Goal: Entertainment & Leisure: Browse casually

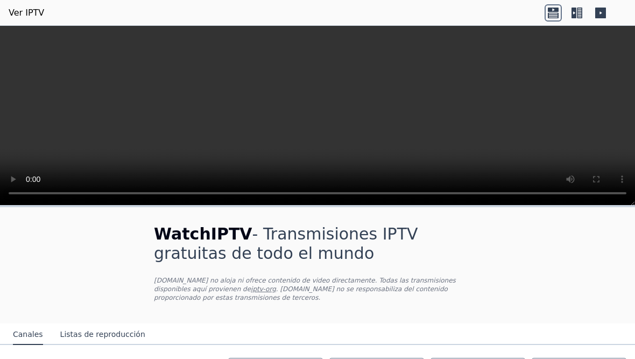
click at [579, 5] on icon at bounding box center [576, 12] width 17 height 17
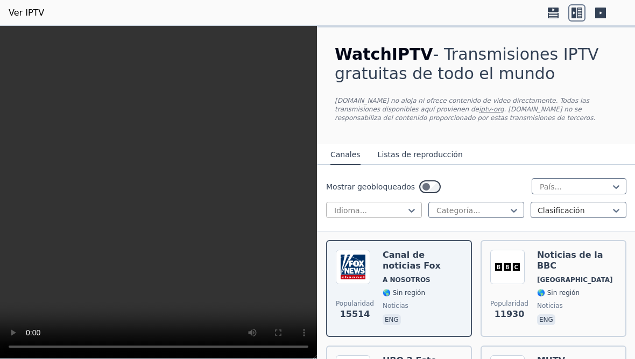
click at [401, 211] on div at bounding box center [369, 210] width 73 height 11
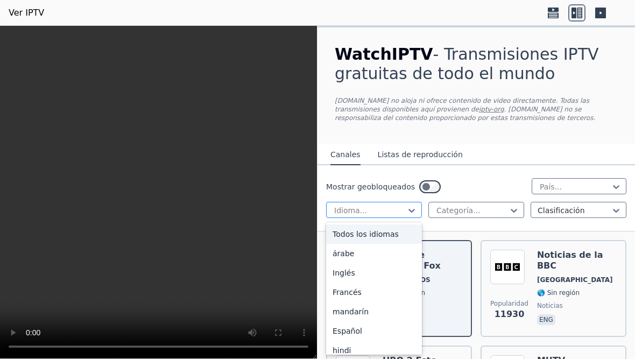
type input "*"
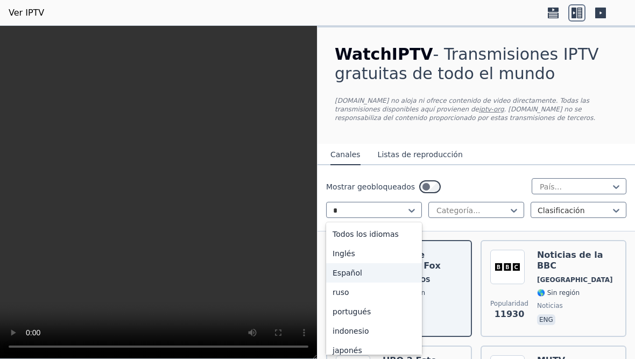
click at [362, 269] on div "Español" at bounding box center [374, 272] width 96 height 19
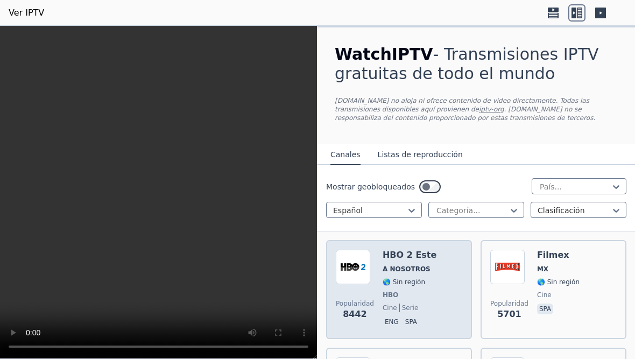
click at [425, 267] on div "Popularidad 8442 HBO 2 Este A NOSOTROS 🌎 Sin región HBO cine serie eng spa" at bounding box center [399, 290] width 126 height 80
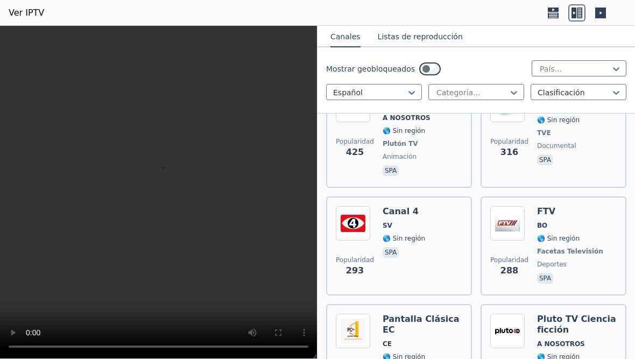
scroll to position [1614, 0]
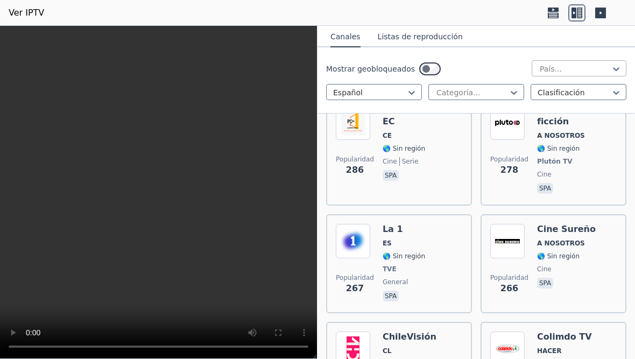
click at [563, 68] on div at bounding box center [575, 68] width 72 height 11
type input "****"
click at [577, 96] on div "[GEOGRAPHIC_DATA]" at bounding box center [579, 92] width 95 height 19
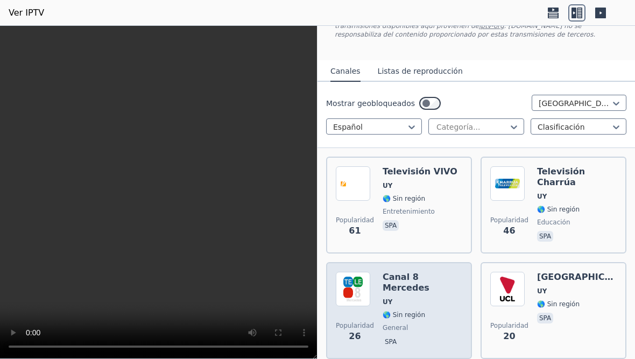
scroll to position [108, 0]
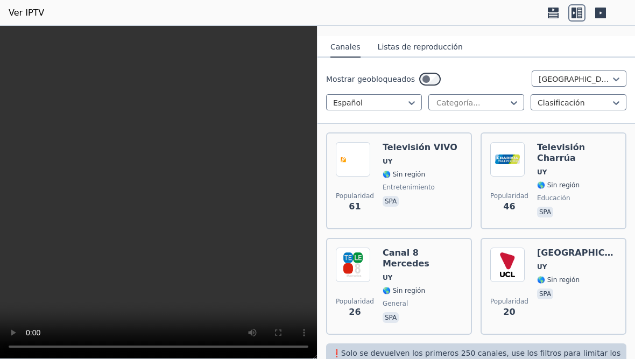
click at [433, 235] on div "Popularidad 61 Televisión VIVO UY 🌎 Sin región entretenimiento spa Popularidad …" at bounding box center [475, 234] width 317 height 220
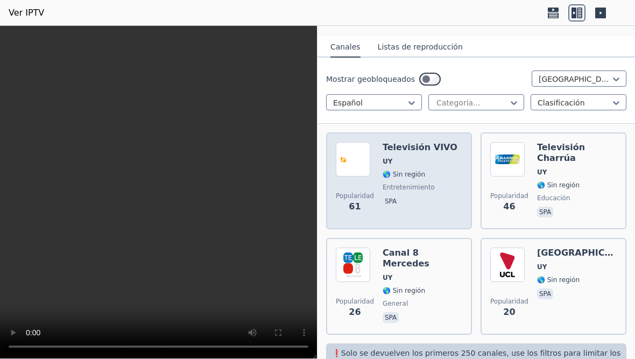
click at [430, 203] on span "spa" at bounding box center [420, 202] width 75 height 13
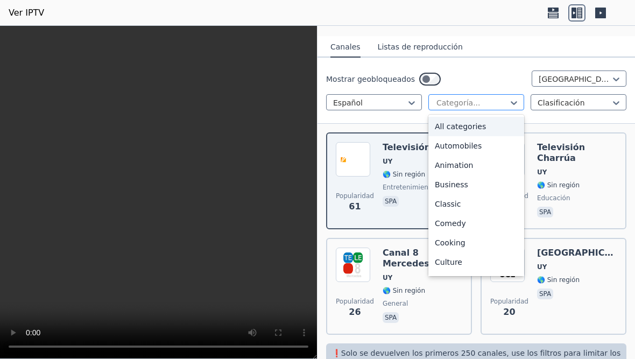
click at [508, 96] on div at bounding box center [513, 103] width 11 height 16
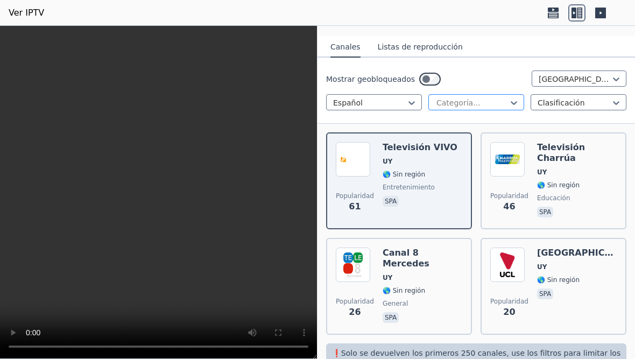
click at [508, 96] on div at bounding box center [513, 103] width 11 height 16
